Goal: Check status: Check status

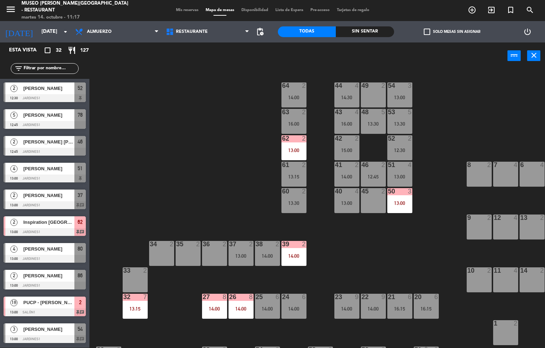
scroll to position [89, 0]
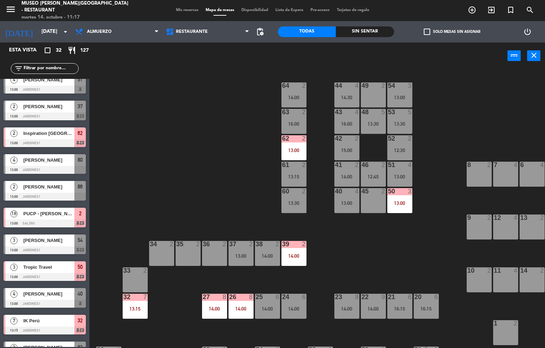
click at [293, 244] on div at bounding box center [294, 244] width 12 height 6
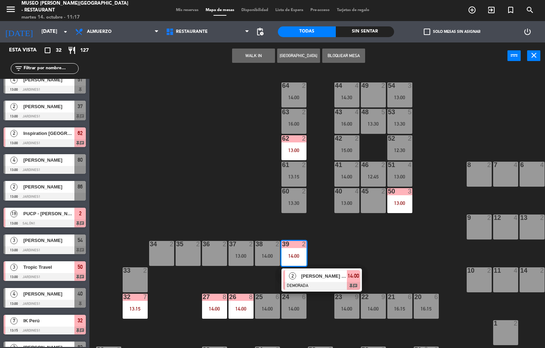
click at [320, 279] on span "[PERSON_NAME] / Valencia Travel" at bounding box center [324, 277] width 46 height 8
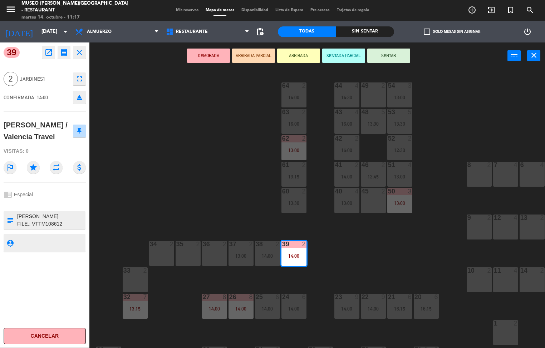
click at [47, 53] on icon "open_in_new" at bounding box center [48, 52] width 9 height 9
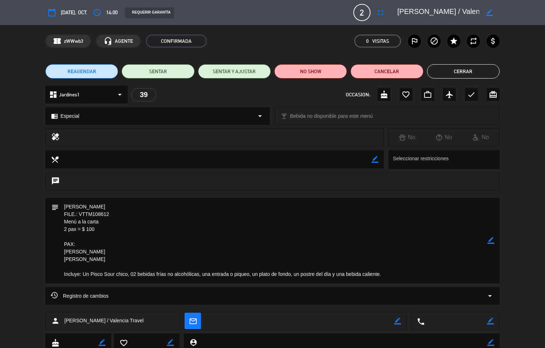
click at [482, 71] on button "Cerrar" at bounding box center [463, 71] width 73 height 14
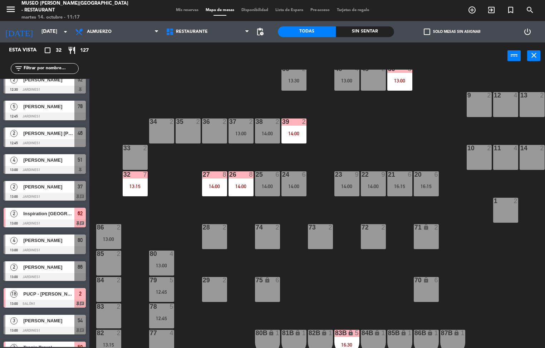
scroll to position [130, 0]
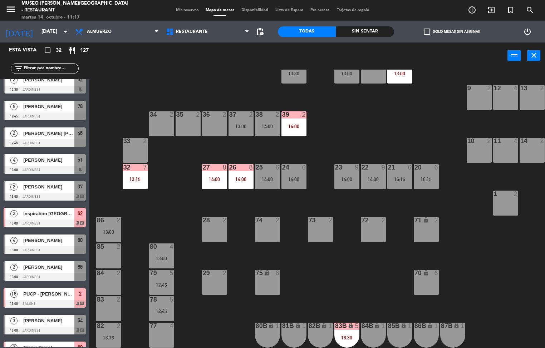
click at [139, 179] on div "13:15" at bounding box center [135, 179] width 25 height 5
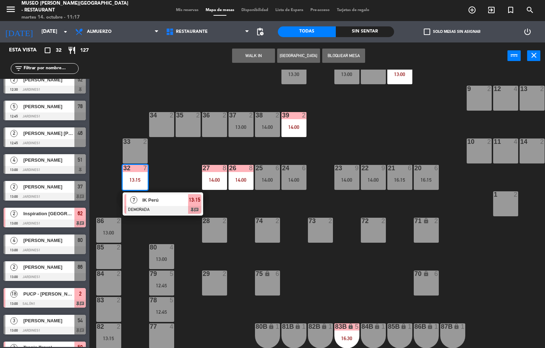
click at [176, 198] on span "IK Perú" at bounding box center [165, 201] width 46 height 8
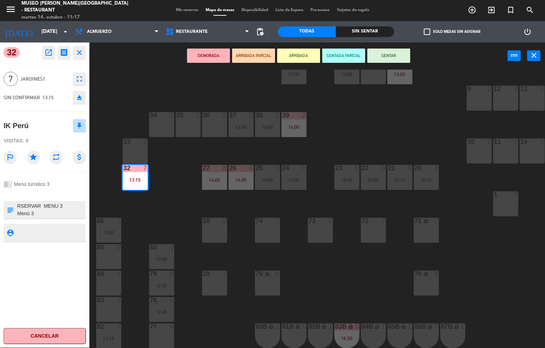
click at [50, 55] on icon "open_in_new" at bounding box center [48, 52] width 9 height 9
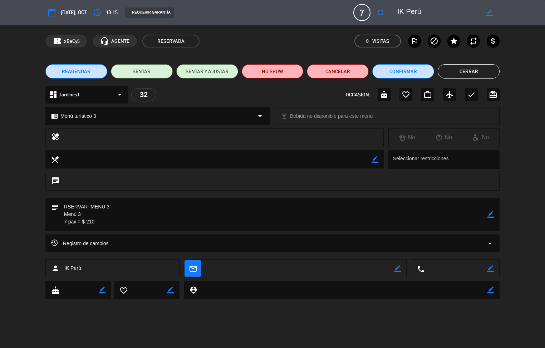
click at [468, 74] on button "Cerrar" at bounding box center [468, 71] width 62 height 14
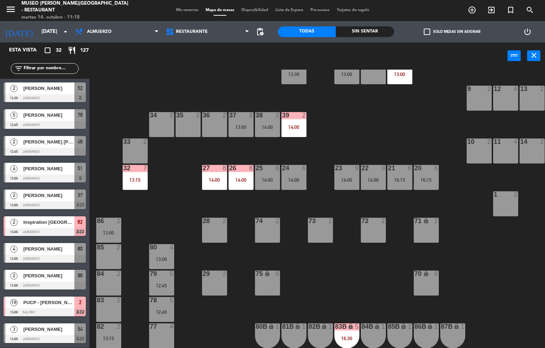
scroll to position [0, 0]
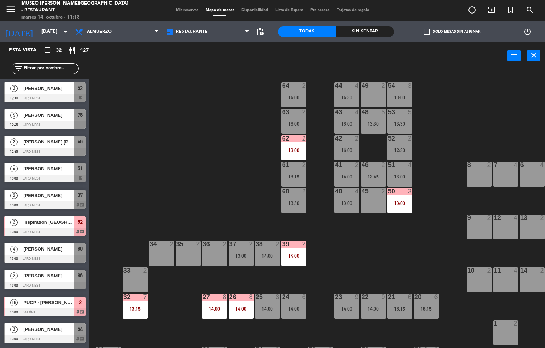
click at [401, 204] on div "13:00" at bounding box center [399, 203] width 25 height 5
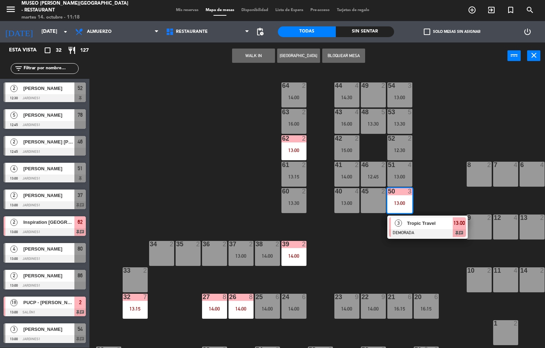
click at [436, 221] on span "Tropic Travel" at bounding box center [430, 224] width 46 height 8
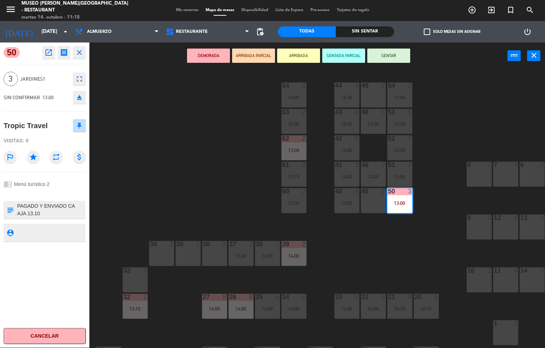
click at [46, 56] on icon "open_in_new" at bounding box center [48, 52] width 9 height 9
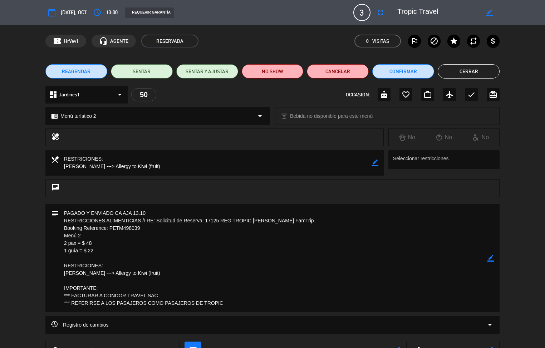
click at [480, 66] on button "Cerrar" at bounding box center [468, 71] width 62 height 14
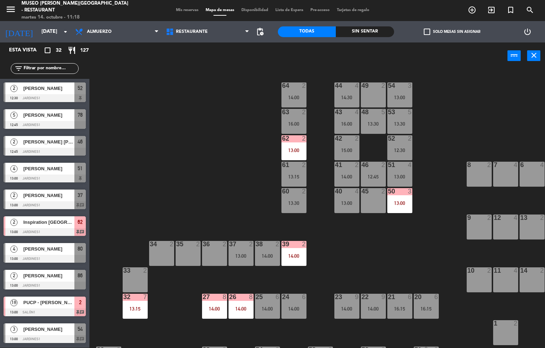
scroll to position [0, 58]
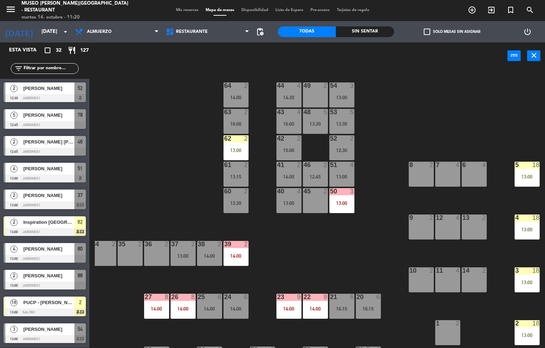
click at [157, 189] on div "44 4 14:30 49 2 54 3 13:00 64 2 14:00 48 5 13:30 53 5 13:30 63 2 16:00 43 4 16:…" at bounding box center [320, 209] width 450 height 279
